Goal: Task Accomplishment & Management: Use online tool/utility

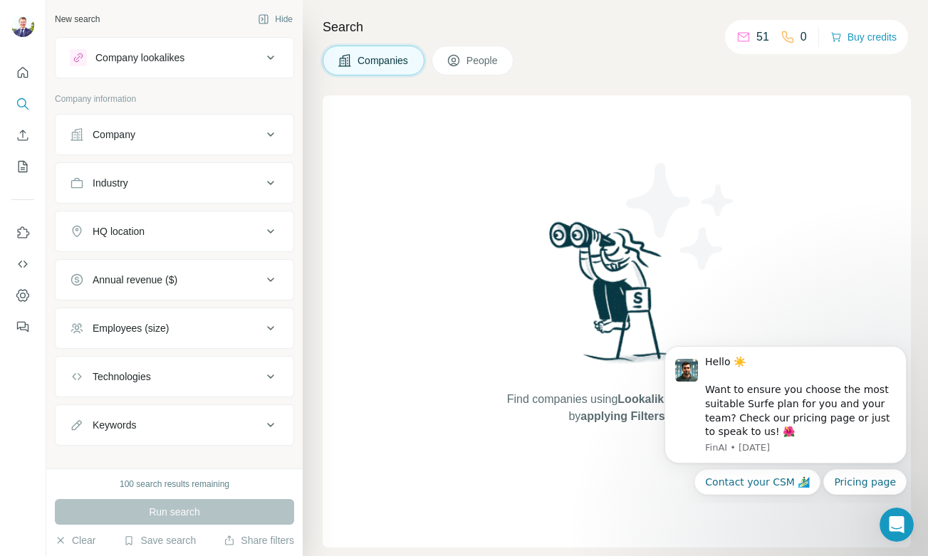
click at [812, 212] on div "Find companies using Lookalikes search or by applying Filters" at bounding box center [617, 321] width 588 height 452
click at [757, 36] on p "51" at bounding box center [763, 36] width 13 height 17
click at [786, 38] on icon at bounding box center [787, 36] width 11 height 11
click at [901, 356] on button "Dismiss notification" at bounding box center [902, 350] width 19 height 19
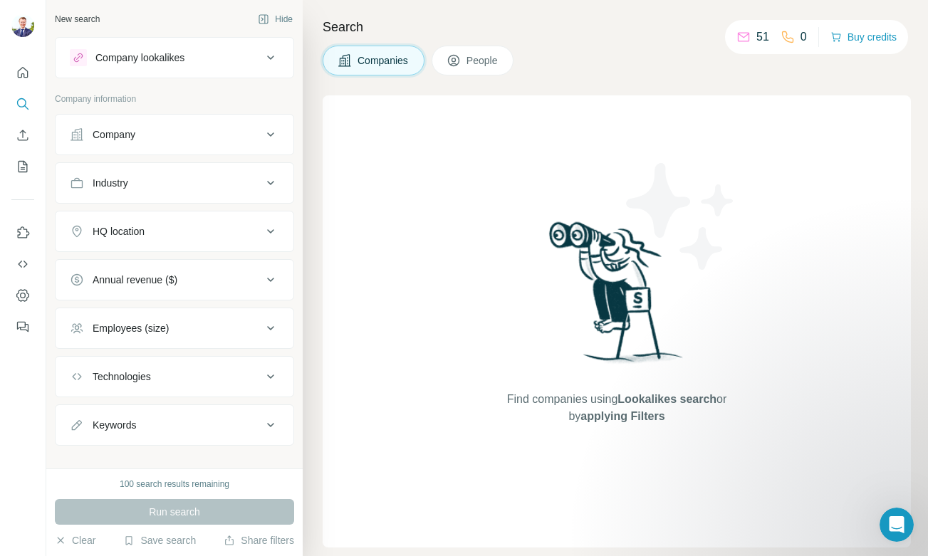
click at [177, 61] on div "Company lookalikes" at bounding box center [139, 58] width 89 height 14
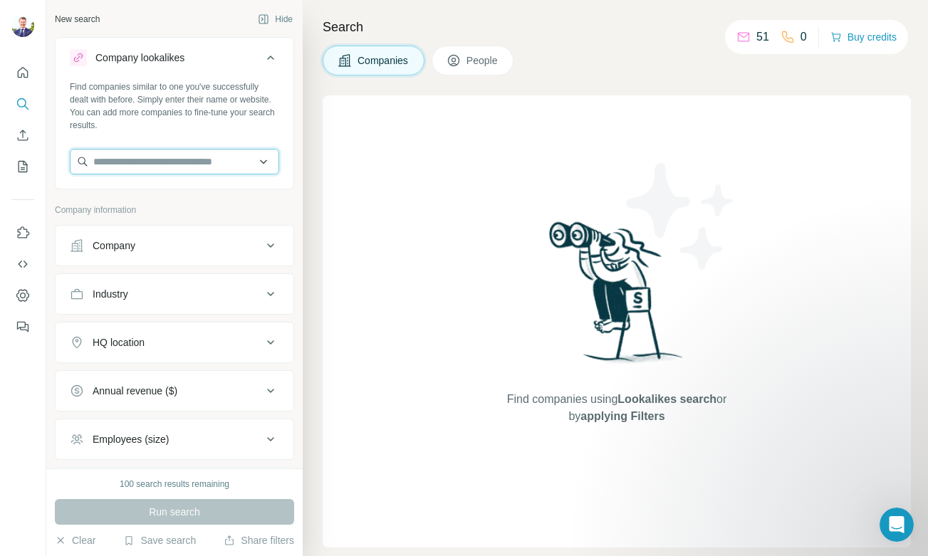
click at [141, 162] on input "text" at bounding box center [174, 162] width 209 height 26
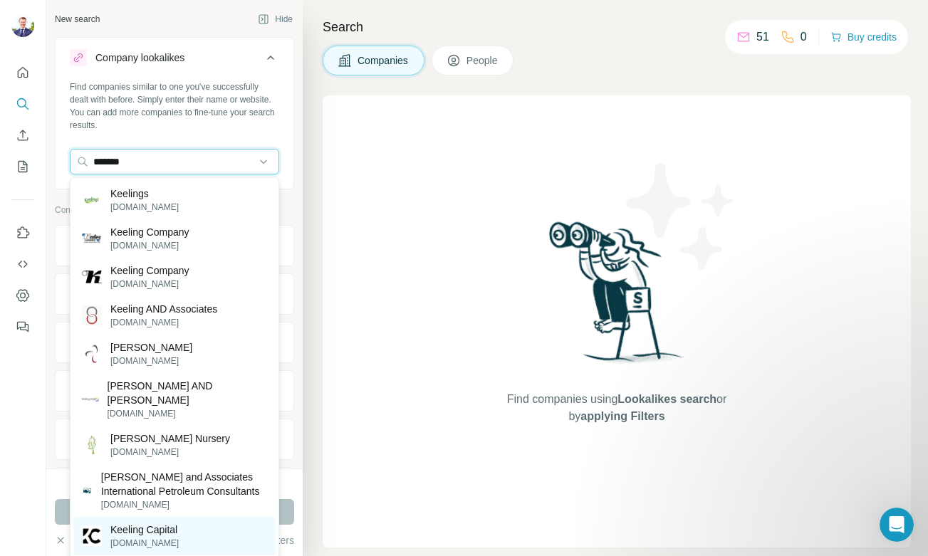
type input "*******"
click at [141, 532] on p "Keeling Capital" at bounding box center [144, 530] width 68 height 14
